Goal: Find specific page/section: Find specific page/section

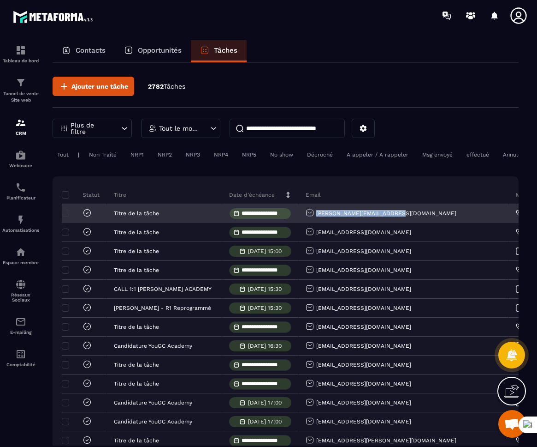
drag, startPoint x: 411, startPoint y: 225, endPoint x: 316, endPoint y: 220, distance: 95.6
click at [316, 220] on div "[PERSON_NAME][EMAIL_ADDRESS][DOMAIN_NAME]" at bounding box center [404, 213] width 210 height 18
copy p "[PERSON_NAME][EMAIL_ADDRESS][DOMAIN_NAME]"
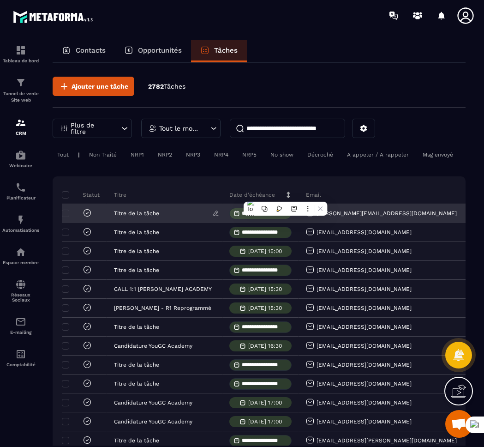
click at [125, 216] on p "Titre de la tâche" at bounding box center [136, 213] width 45 height 6
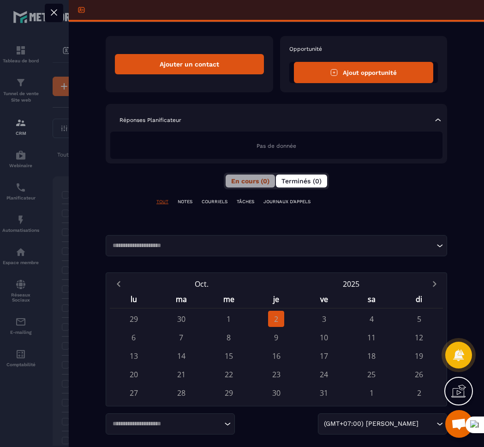
click at [291, 184] on span "Terminés (0)" at bounding box center [301, 180] width 40 height 7
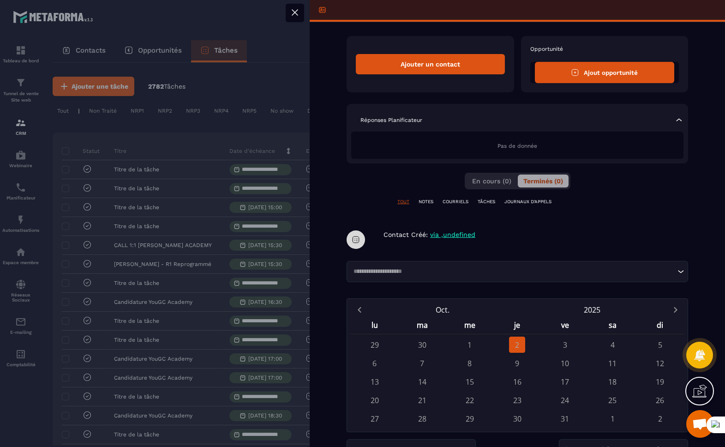
click at [276, 65] on div at bounding box center [362, 223] width 725 height 447
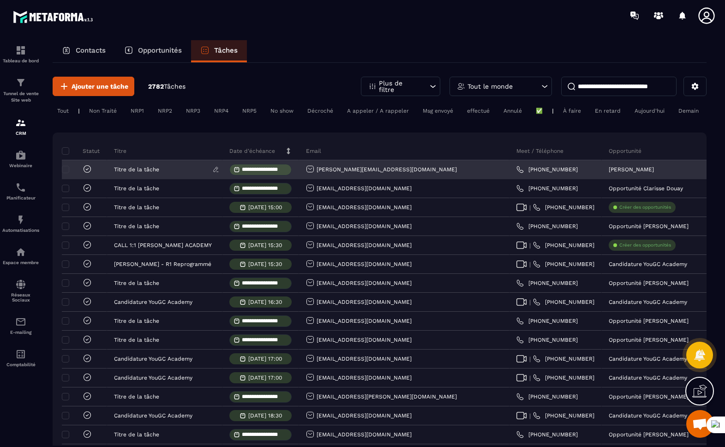
click at [132, 173] on p "Titre de la tâche" at bounding box center [136, 169] width 45 height 6
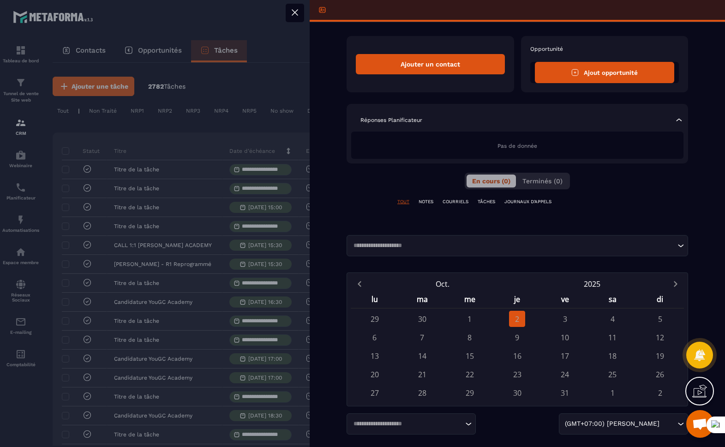
click at [299, 17] on icon at bounding box center [294, 12] width 11 height 11
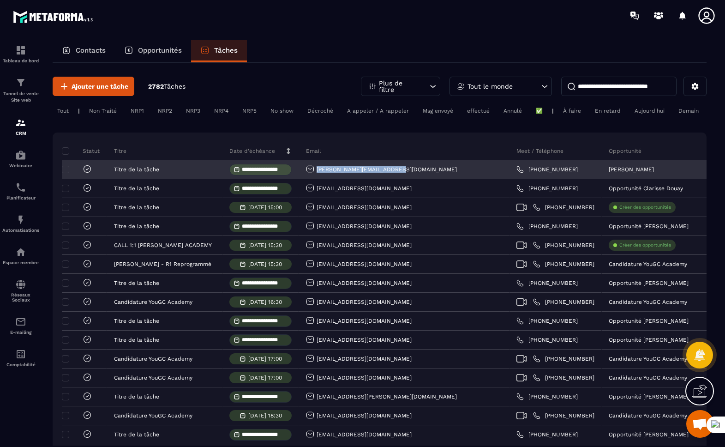
drag, startPoint x: 389, startPoint y: 179, endPoint x: 316, endPoint y: 178, distance: 72.9
click at [316, 178] on div "[PERSON_NAME][EMAIL_ADDRESS][DOMAIN_NAME]" at bounding box center [404, 170] width 210 height 18
copy p "[PERSON_NAME][EMAIL_ADDRESS][DOMAIN_NAME]"
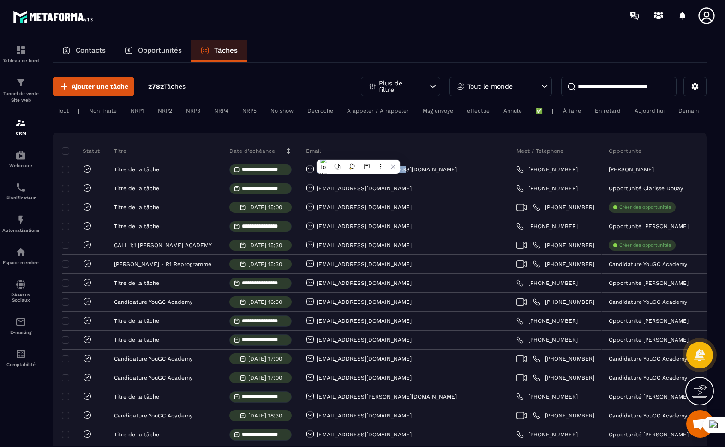
click at [85, 45] on div "Contacts" at bounding box center [84, 51] width 62 height 22
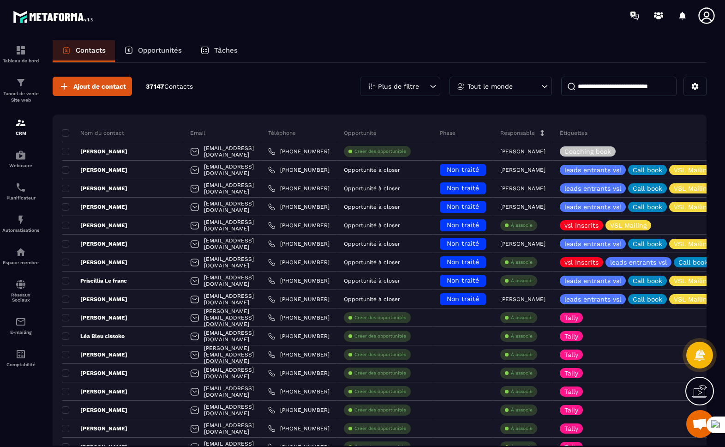
click at [85, 45] on div "Contacts" at bounding box center [84, 51] width 62 height 22
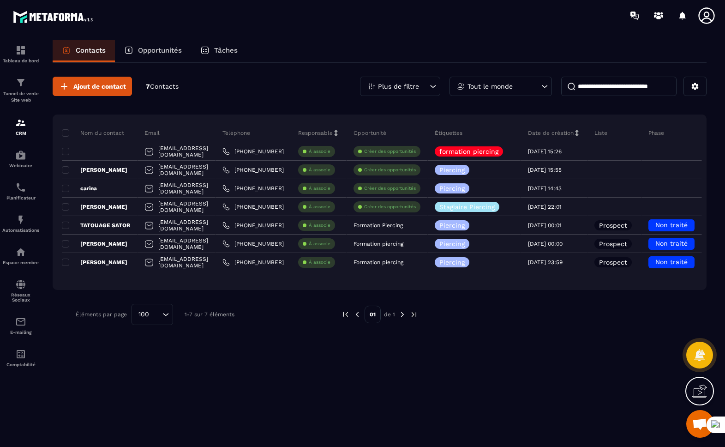
click at [612, 89] on input at bounding box center [618, 86] width 115 height 19
click at [627, 17] on icon at bounding box center [706, 15] width 18 height 18
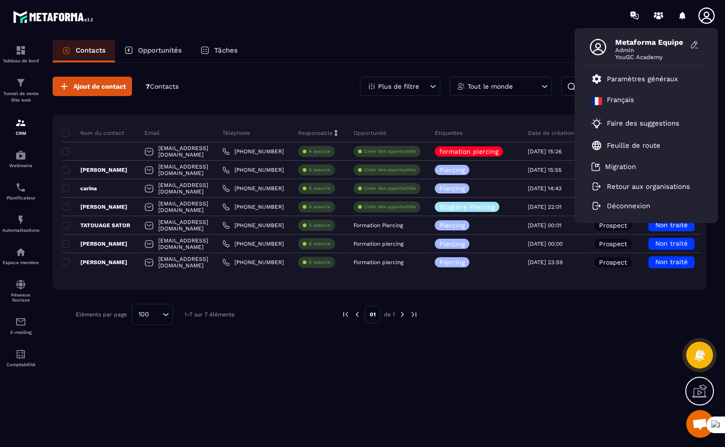
click at [464, 28] on div "Metaforma Equipe Admin YouGC Academy Paramètres généraux Français Faire des sug…" at bounding box center [416, 15] width 616 height 31
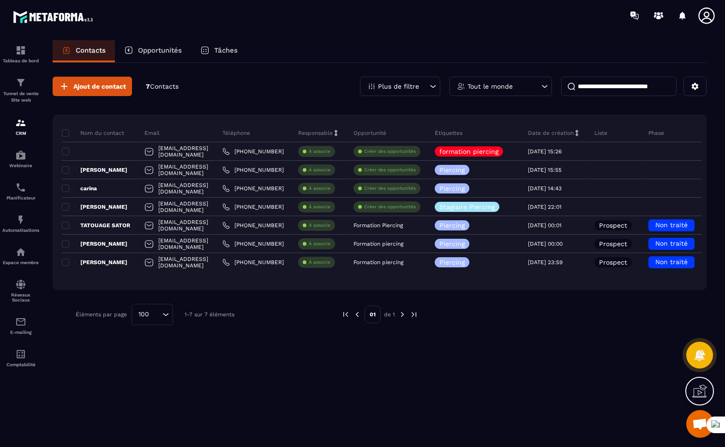
click at [591, 92] on input at bounding box center [618, 86] width 115 height 19
paste input "**********"
type input "**********"
